Goal: Information Seeking & Learning: Find specific page/section

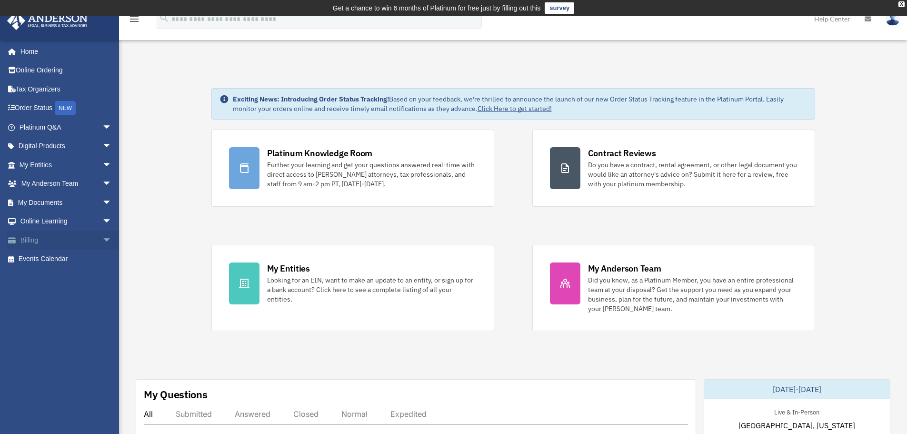
click at [57, 237] on link "Billing arrow_drop_down" at bounding box center [66, 239] width 119 height 19
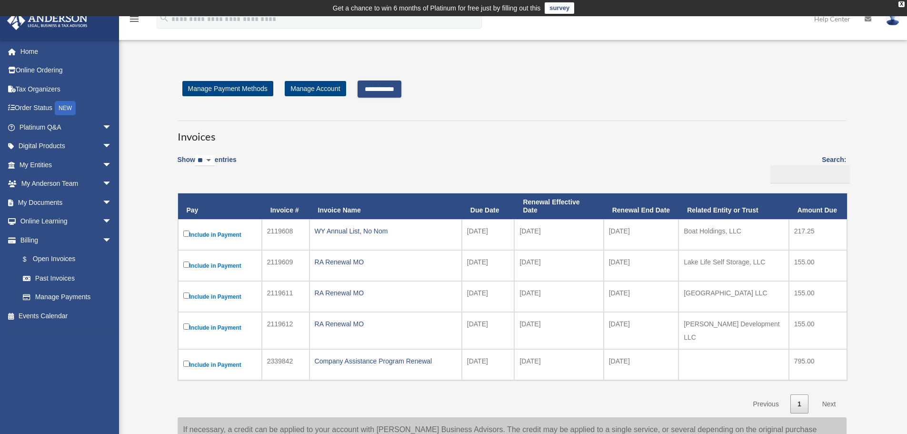
click at [383, 86] on input "**********" at bounding box center [380, 88] width 44 height 17
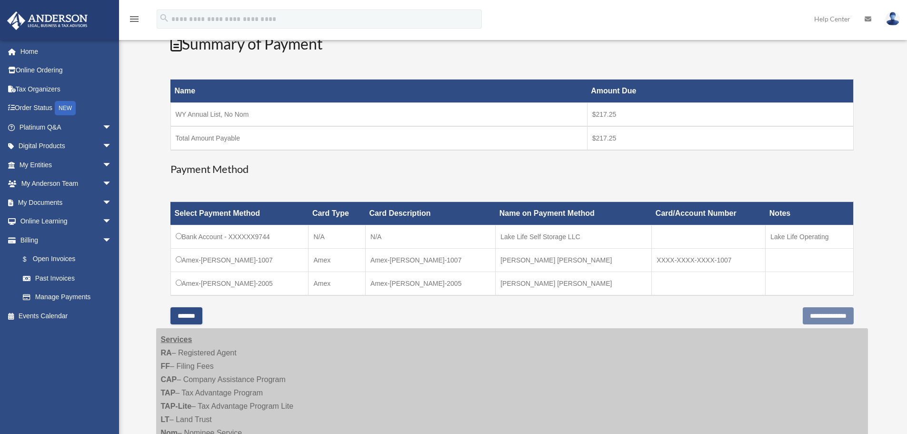
scroll to position [143, 0]
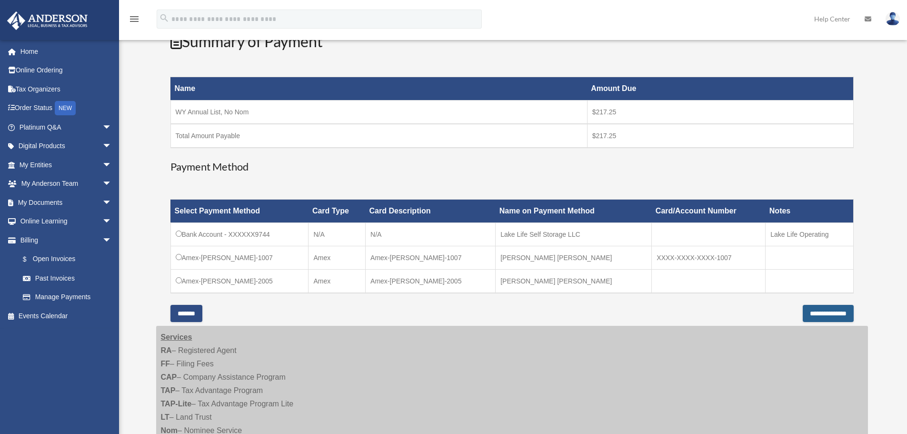
click at [806, 311] on input "**********" at bounding box center [828, 313] width 51 height 17
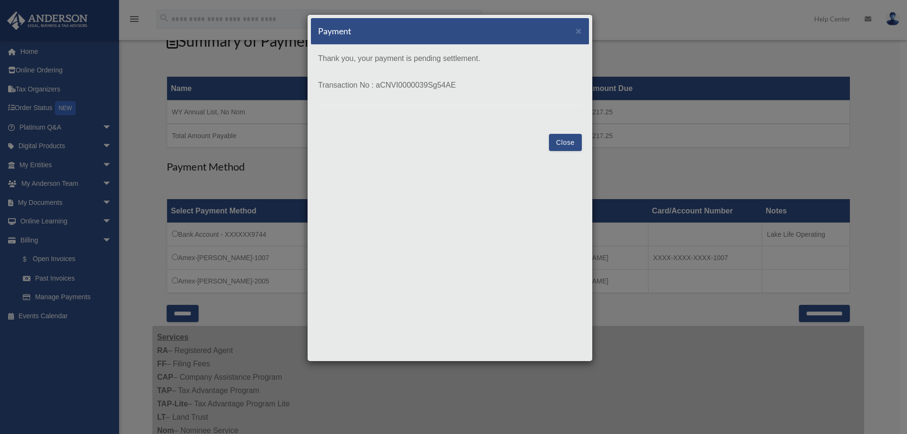
click at [555, 145] on button "Close" at bounding box center [565, 142] width 33 height 17
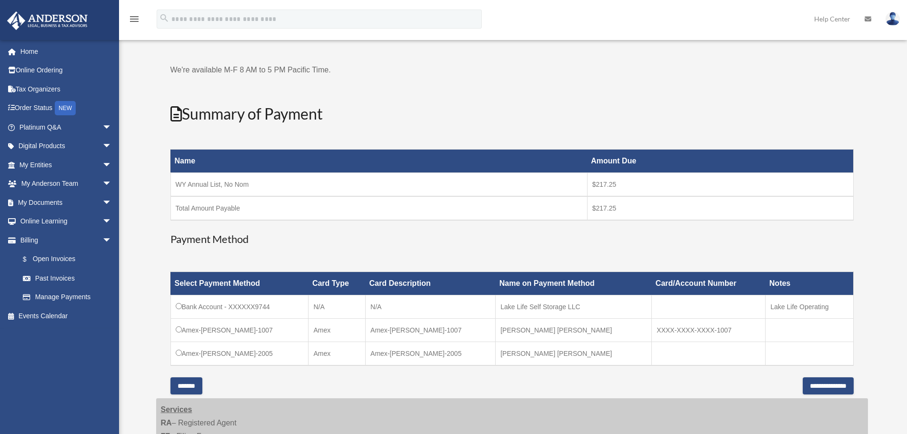
scroll to position [0, 0]
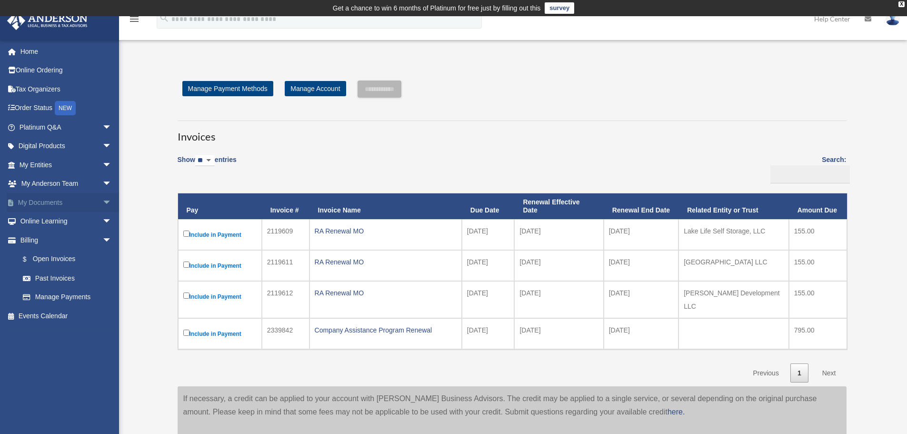
click at [58, 198] on link "My Documents arrow_drop_down" at bounding box center [66, 202] width 119 height 19
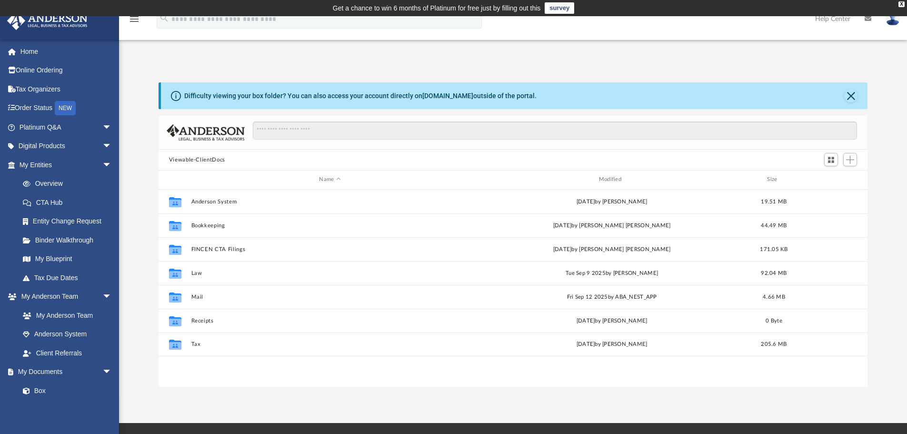
scroll to position [209, 702]
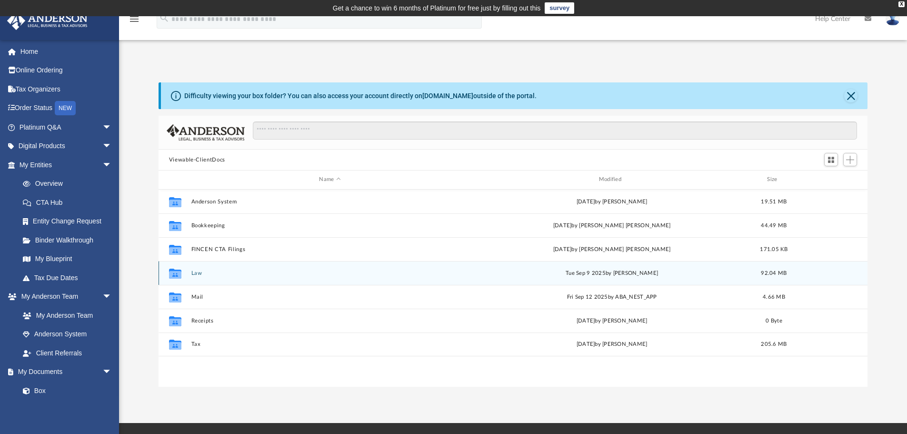
click at [244, 278] on div "Collaborated Folder Law Tue Sep 9 2025 by Gerald Higgins 92.04 MB" at bounding box center [513, 273] width 709 height 24
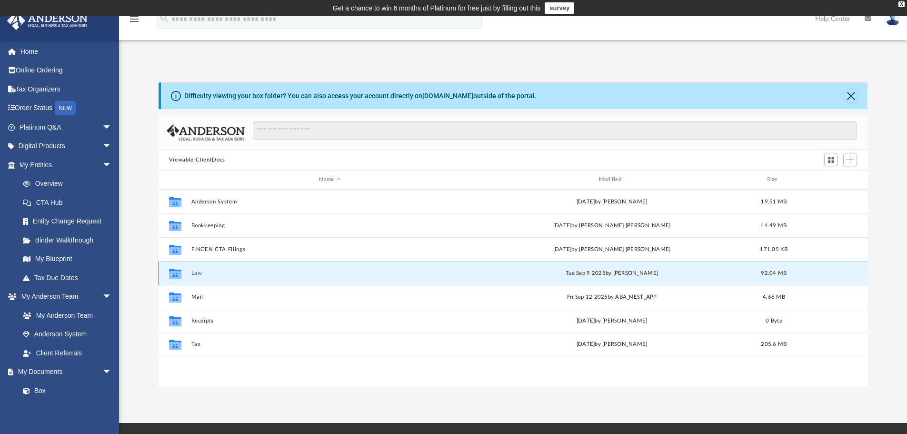
click at [227, 275] on button "Law" at bounding box center [330, 273] width 278 height 6
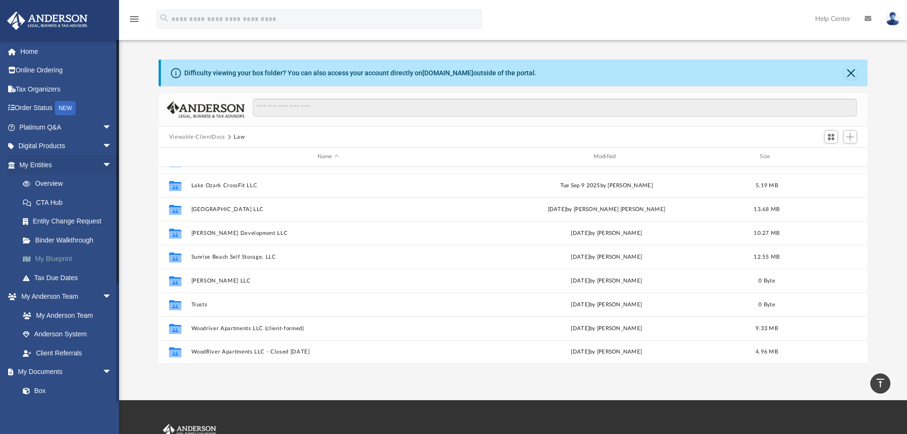
scroll to position [0, 0]
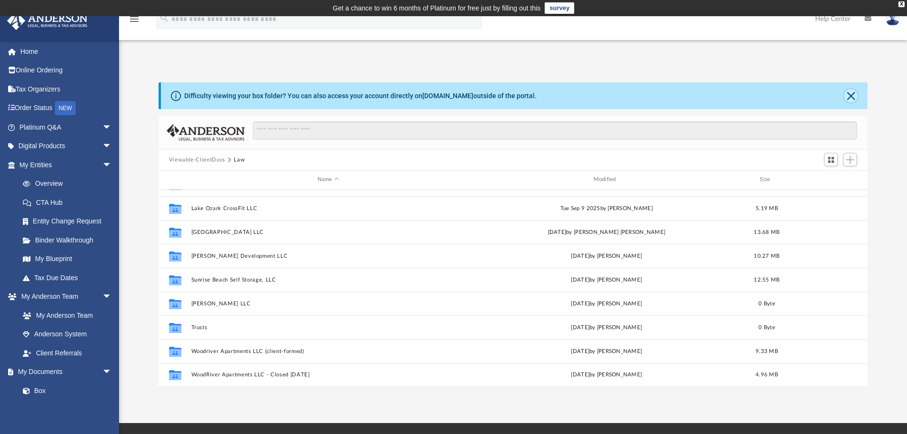
click at [847, 93] on button "Close" at bounding box center [850, 95] width 13 height 13
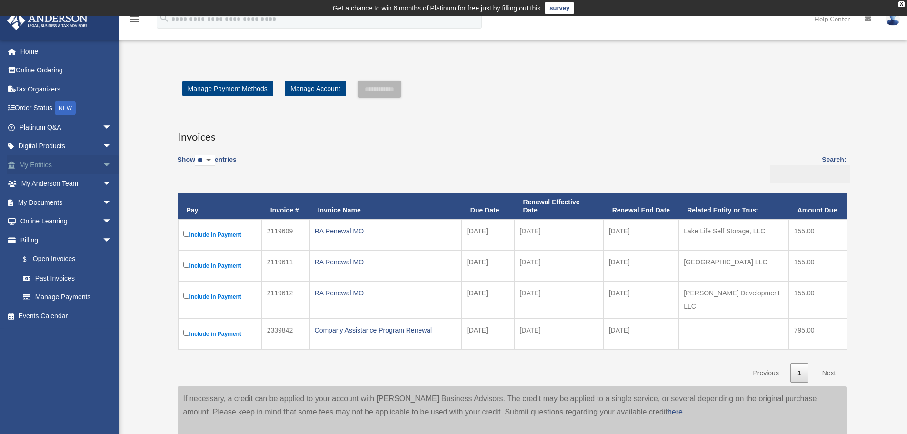
click at [46, 164] on link "My Entities arrow_drop_down" at bounding box center [66, 164] width 119 height 19
click at [45, 198] on link "My Documents arrow_drop_down" at bounding box center [66, 202] width 119 height 19
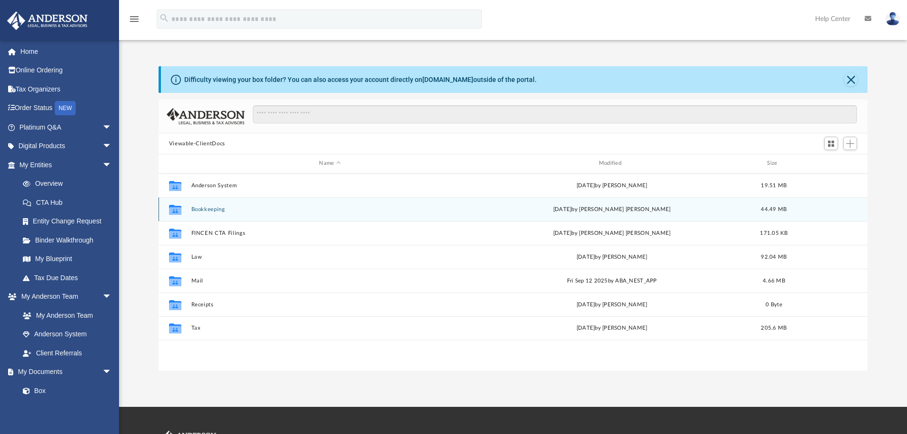
scroll to position [209, 702]
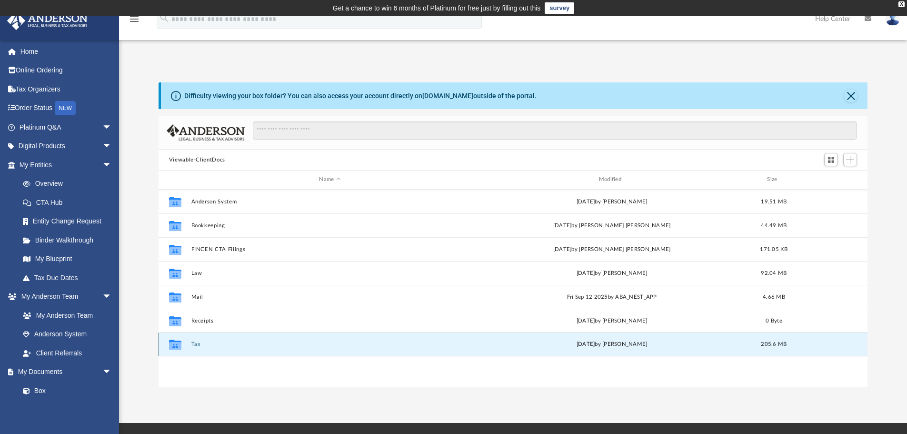
click at [253, 341] on button "Tax" at bounding box center [330, 344] width 278 height 6
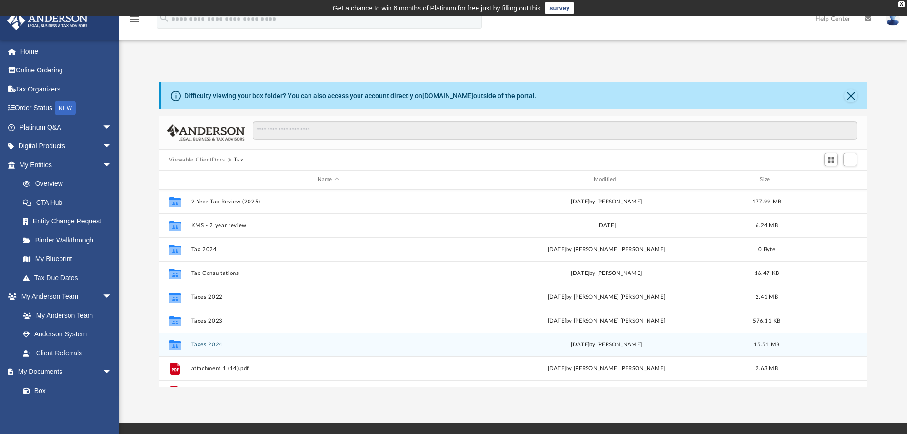
click at [261, 339] on div "Collaborated Folder Taxes 2024 [DATE] by [PERSON_NAME] 15.51 MB" at bounding box center [513, 344] width 709 height 24
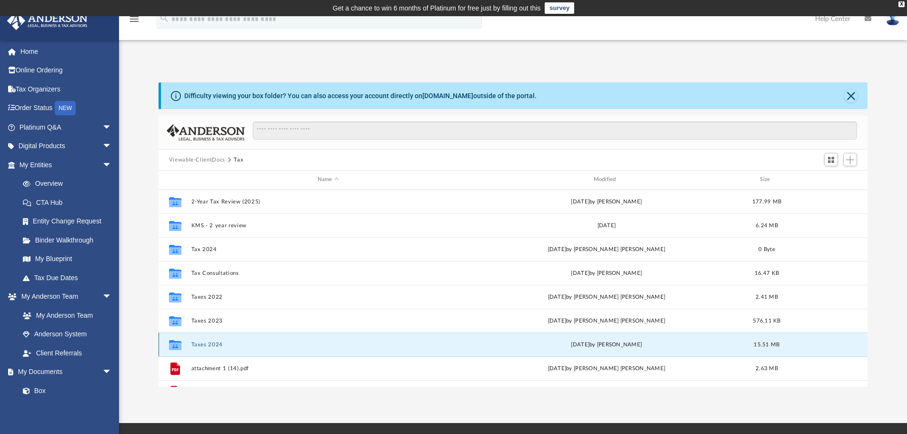
click at [217, 342] on button "Taxes 2024" at bounding box center [328, 344] width 274 height 6
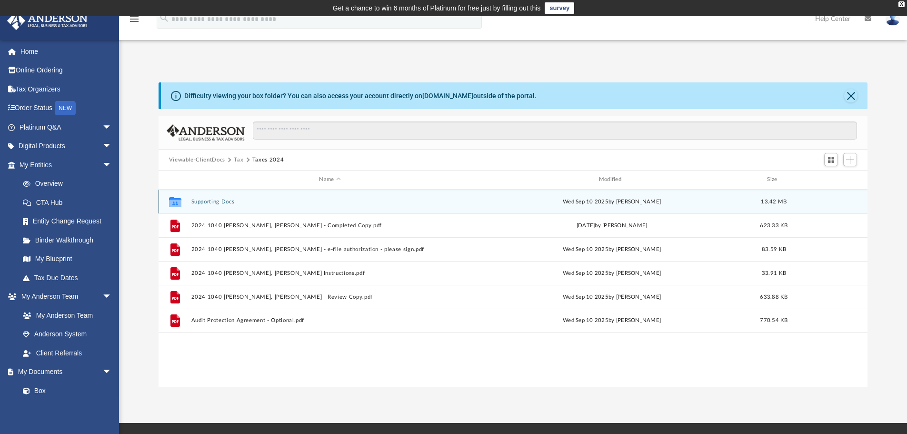
scroll to position [0, 0]
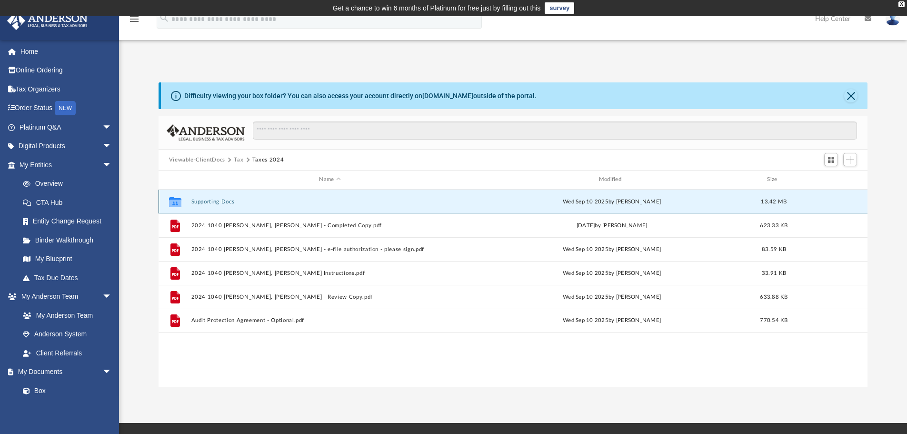
click at [234, 203] on button "Supporting Docs" at bounding box center [330, 202] width 278 height 6
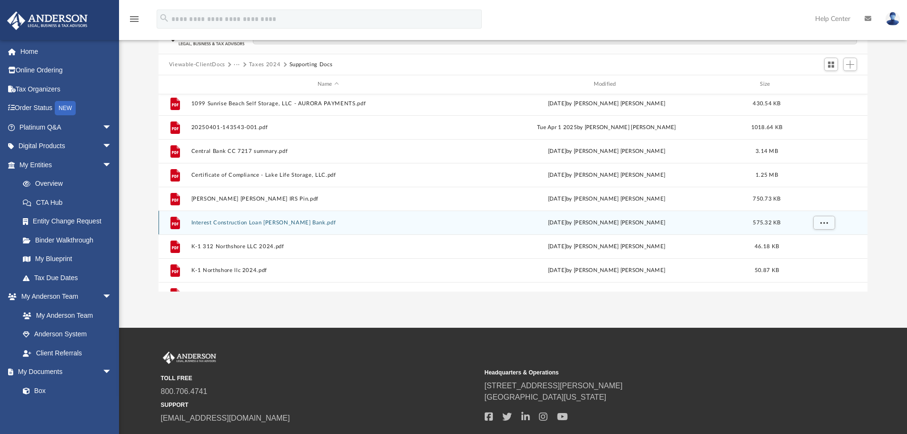
scroll to position [112, 0]
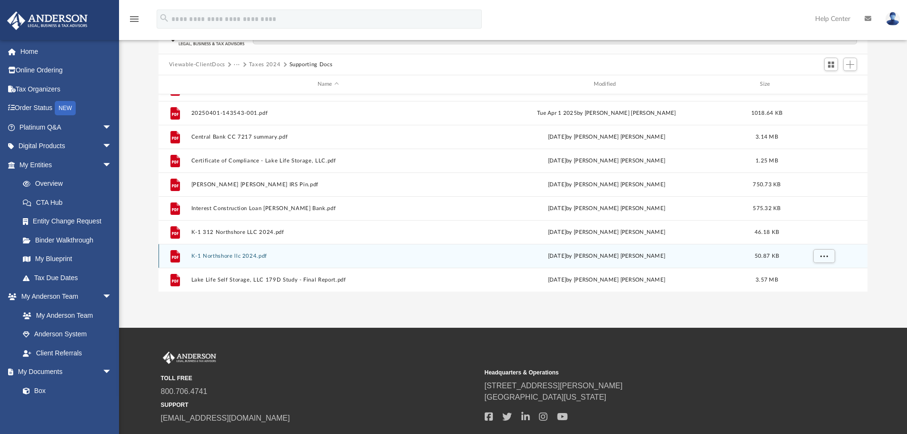
click at [271, 253] on button "K-1 Northshore llc 2024.pdf" at bounding box center [328, 256] width 274 height 6
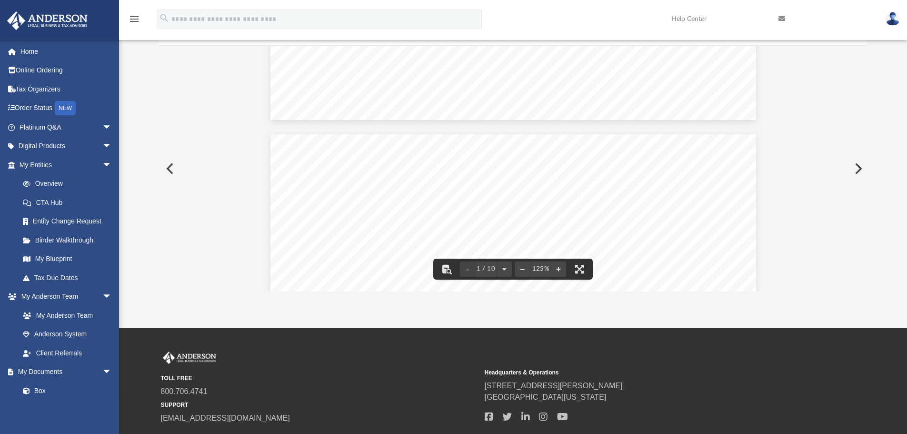
scroll to position [381, 0]
click at [173, 171] on button "Preview" at bounding box center [169, 168] width 21 height 27
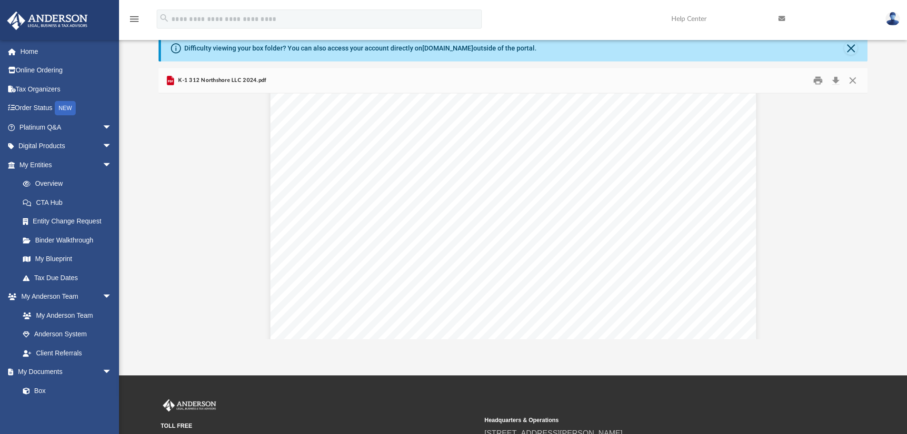
scroll to position [1666, 0]
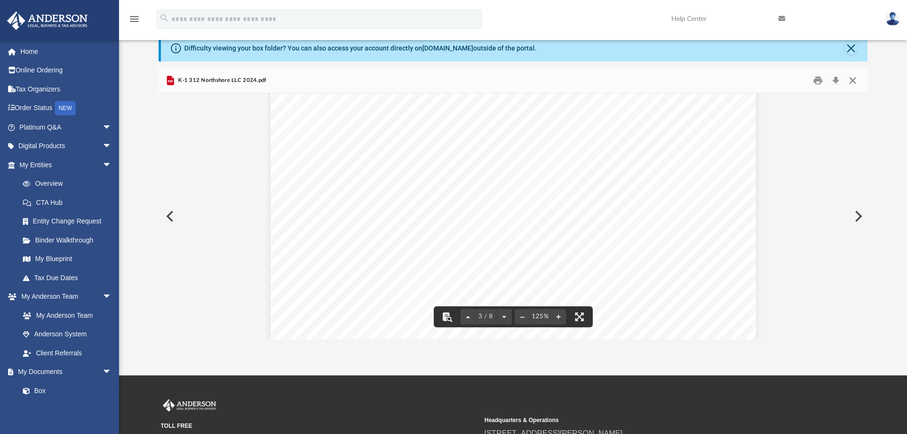
click at [856, 79] on button "Close" at bounding box center [852, 80] width 17 height 15
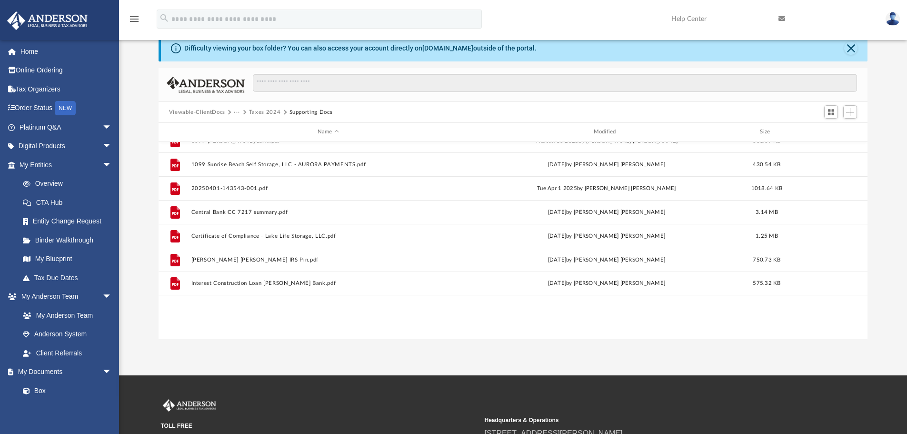
scroll to position [0, 0]
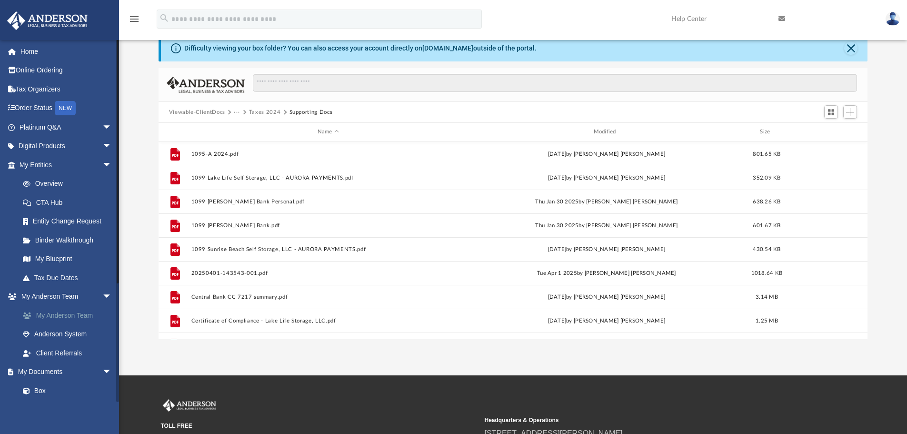
click at [68, 315] on link "My Anderson Team" at bounding box center [69, 315] width 113 height 19
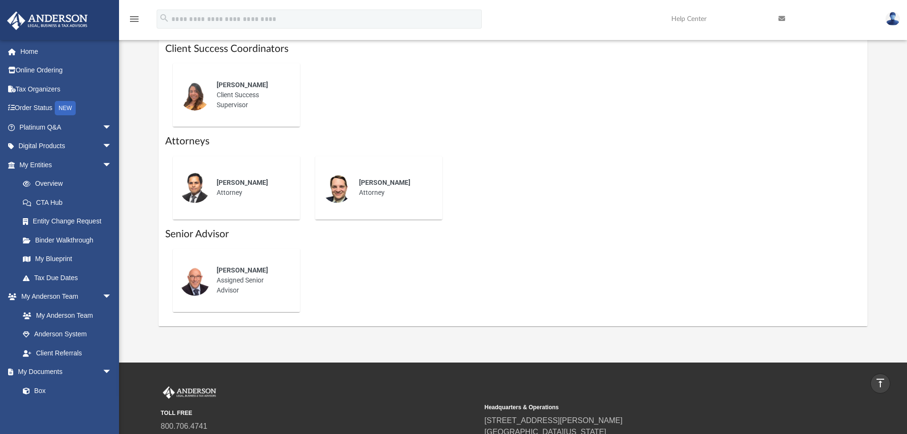
scroll to position [381, 0]
